Goal: Task Accomplishment & Management: Manage account settings

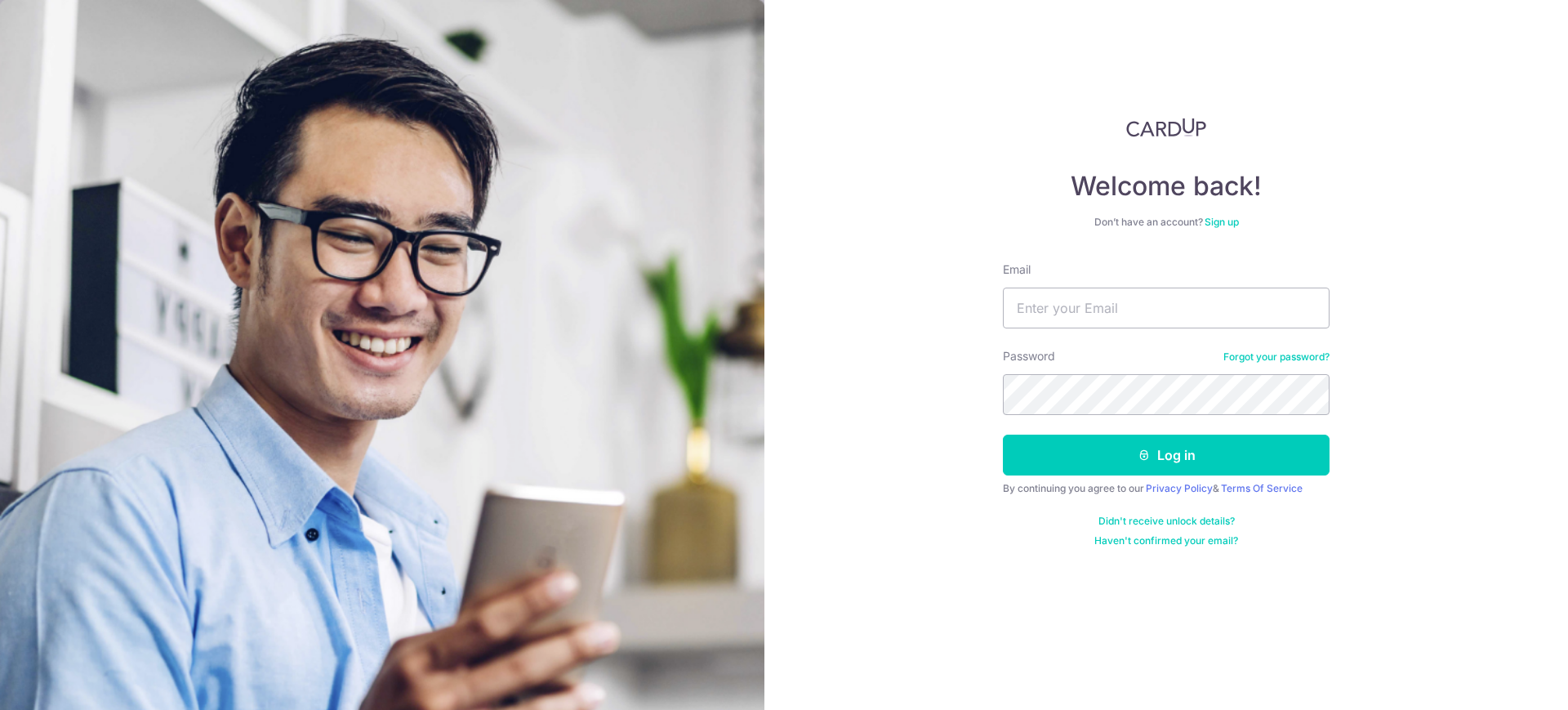
type input "[EMAIL_ADDRESS][DOMAIN_NAME]"
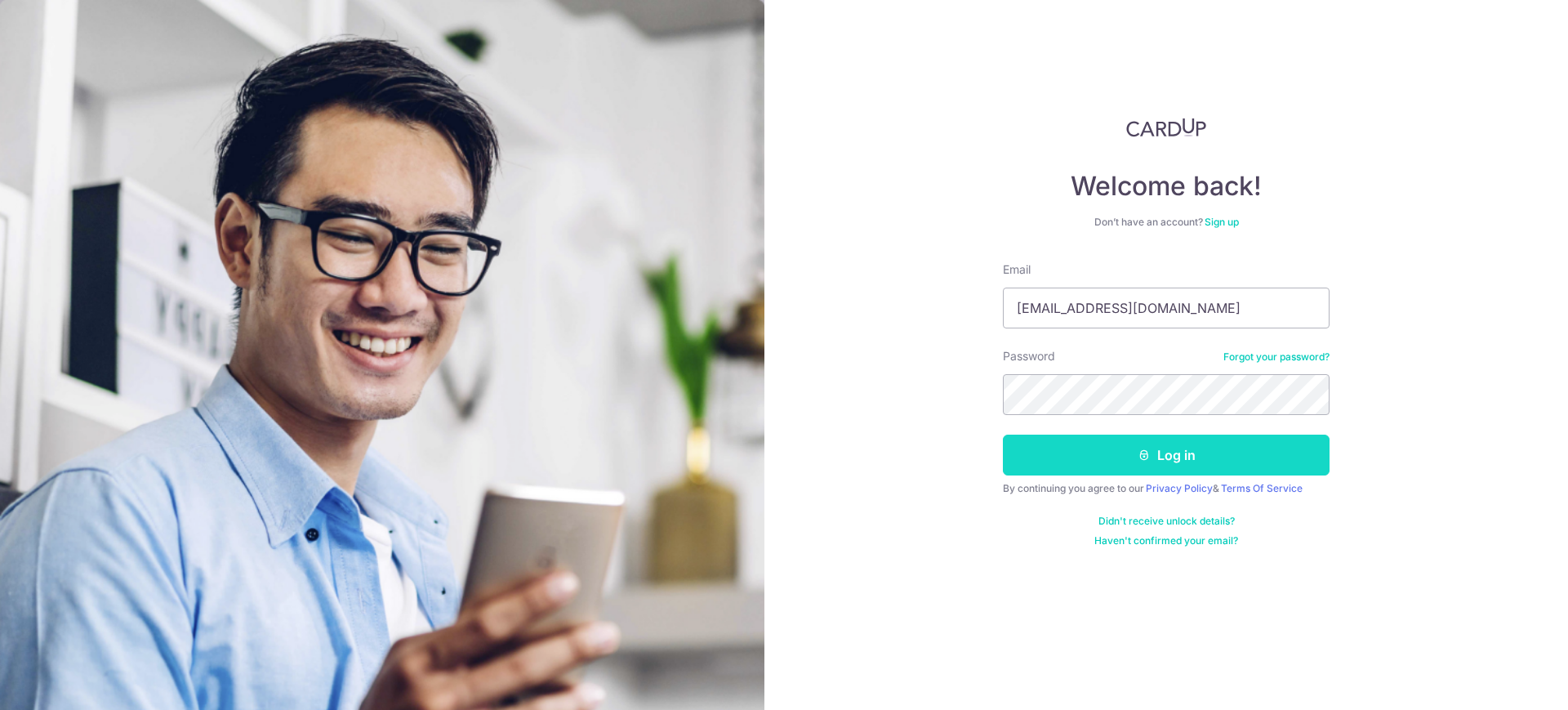
click at [1157, 453] on button "Log in" at bounding box center [1167, 455] width 327 height 41
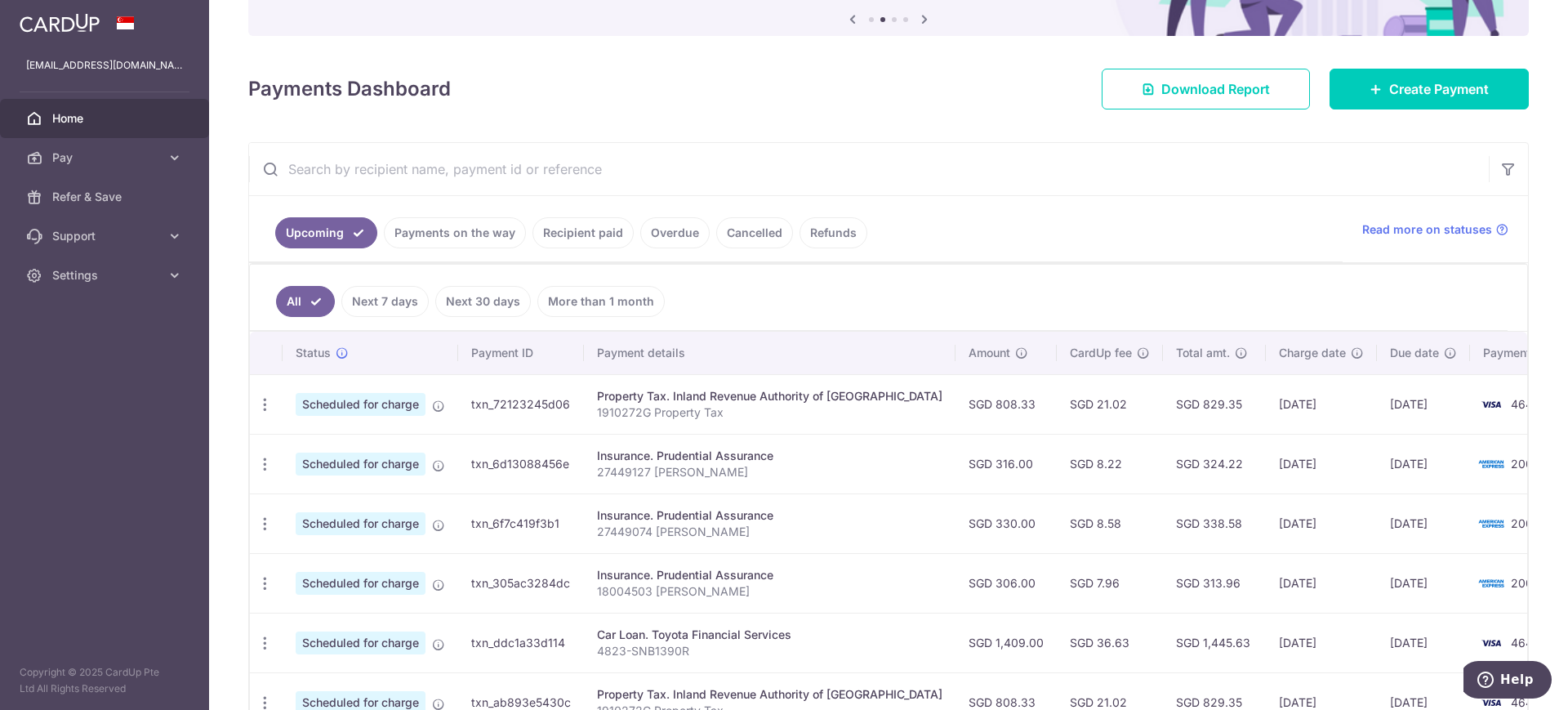
scroll to position [204, 0]
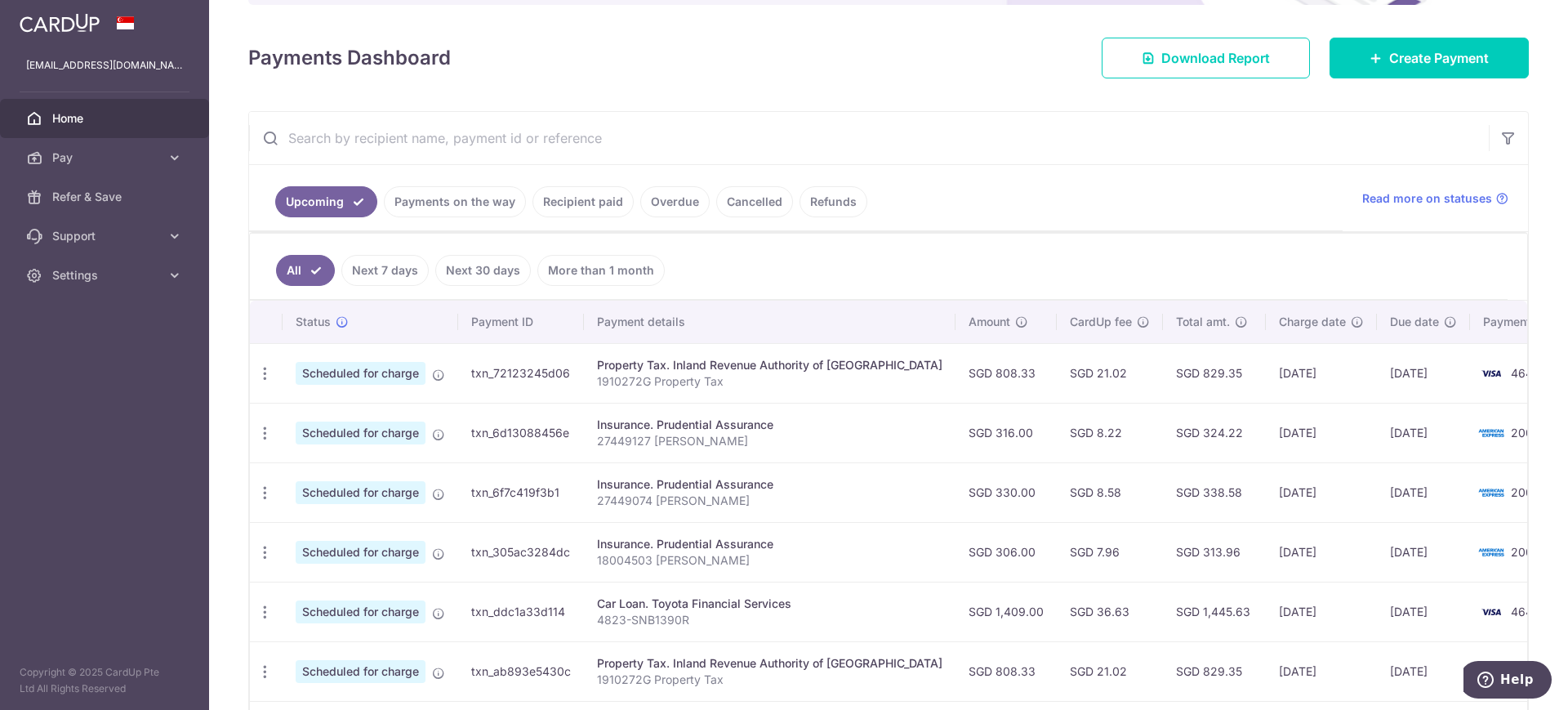
click at [369, 271] on link "Next 7 days" at bounding box center [384, 270] width 88 height 31
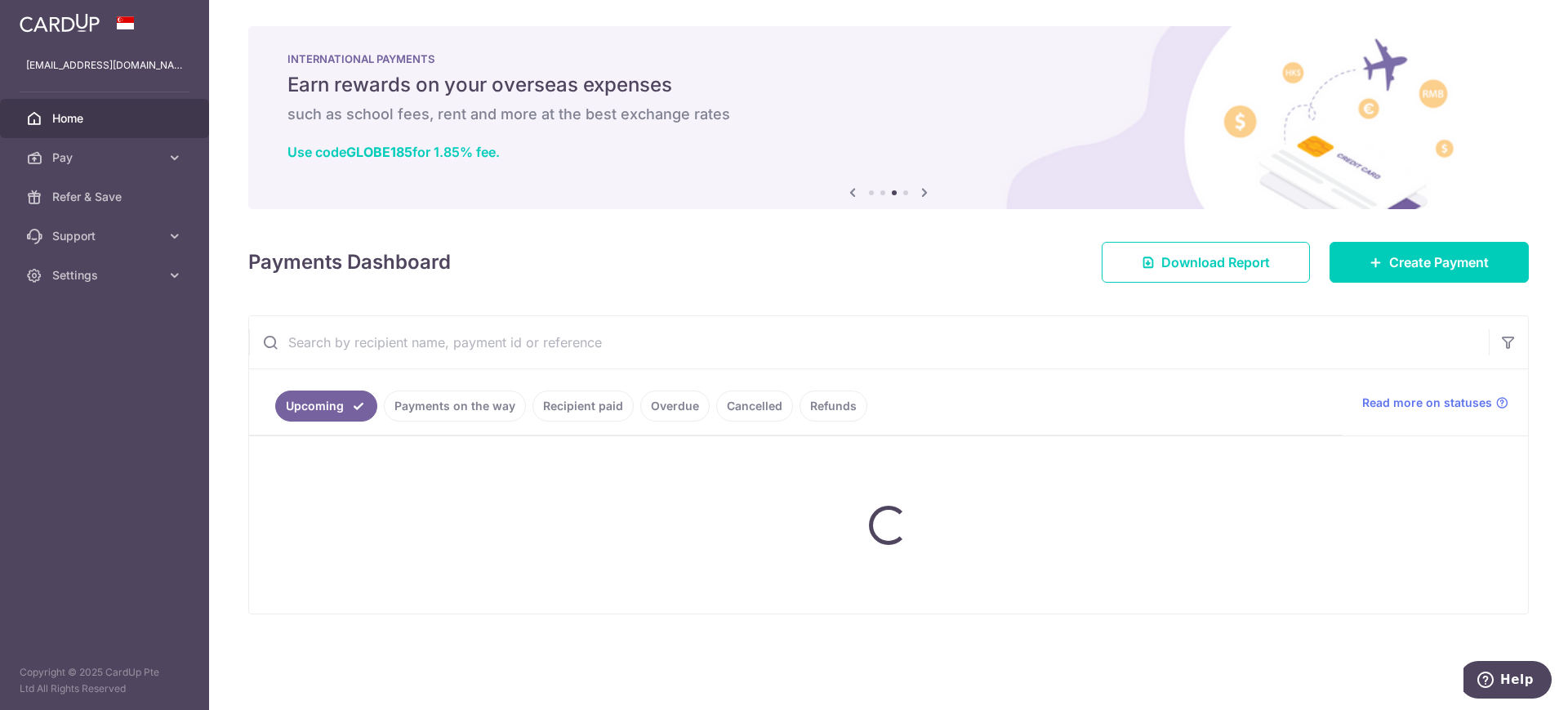
scroll to position [0, 0]
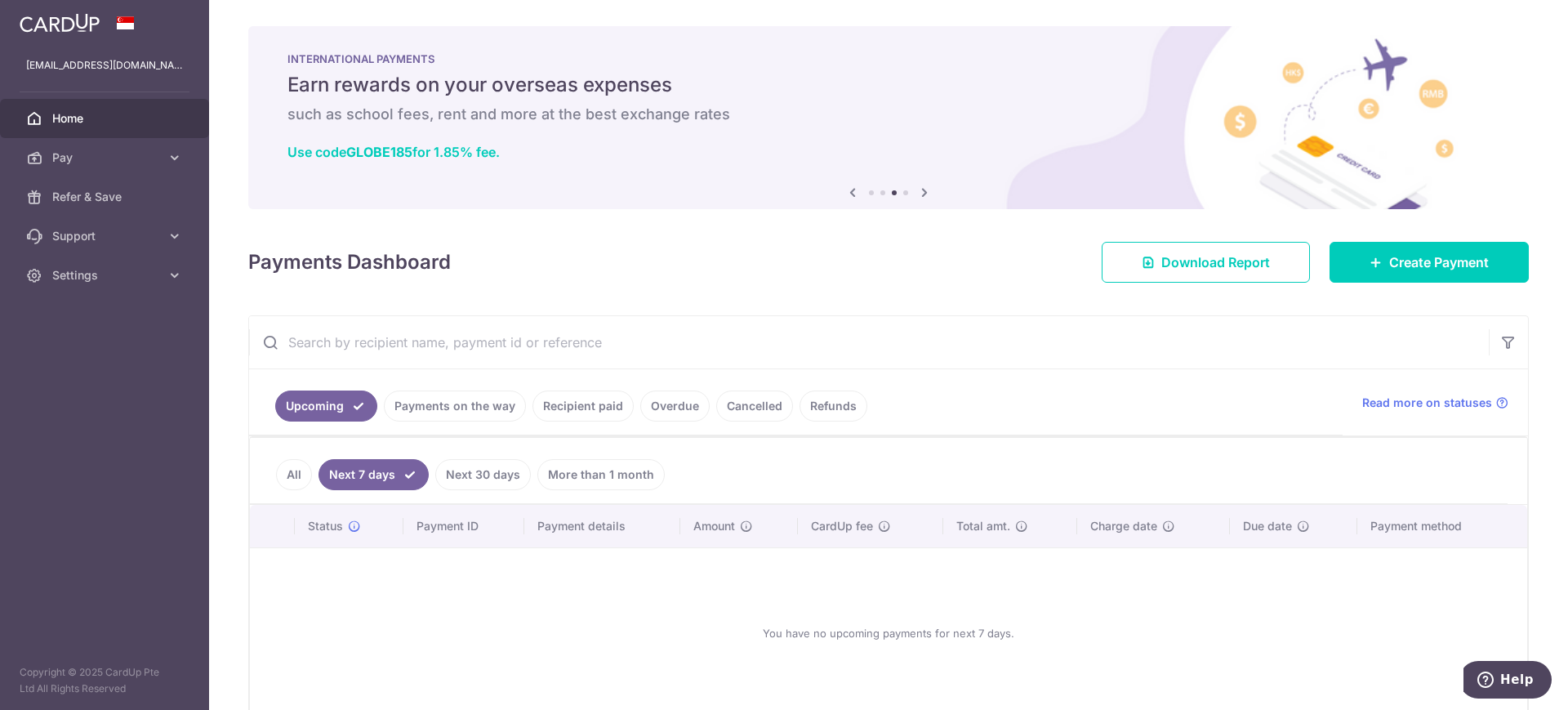
click at [474, 473] on link "Next 30 days" at bounding box center [483, 474] width 95 height 31
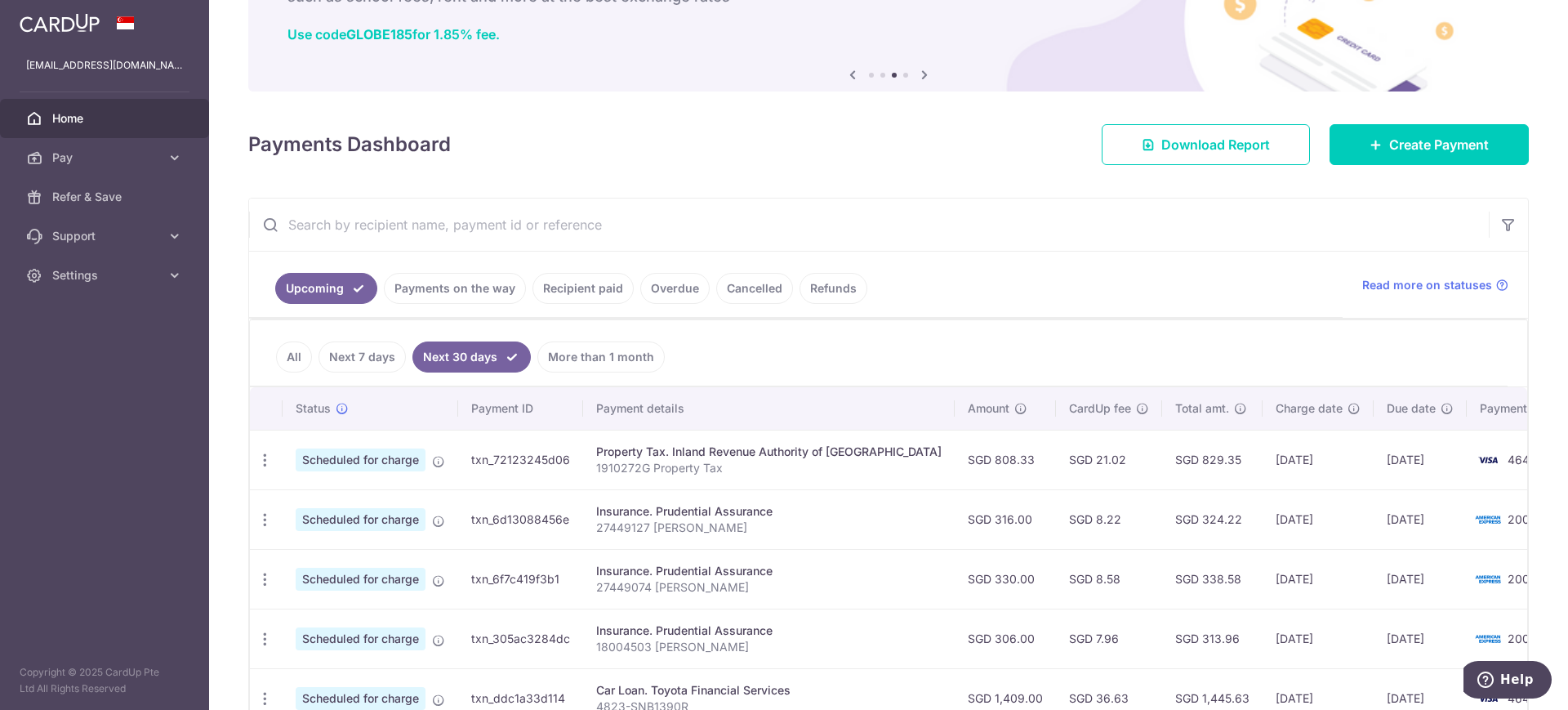
scroll to position [204, 0]
